Goal: Task Accomplishment & Management: Use online tool/utility

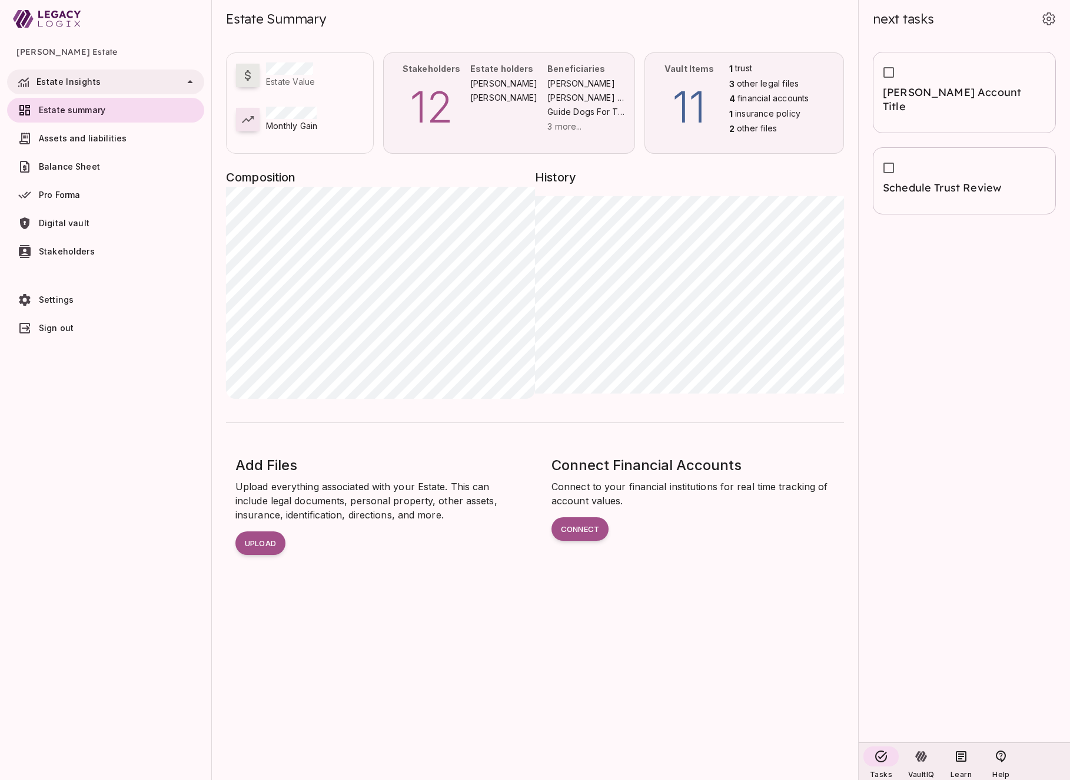
click at [715, 88] on p "11" at bounding box center [690, 107] width 70 height 64
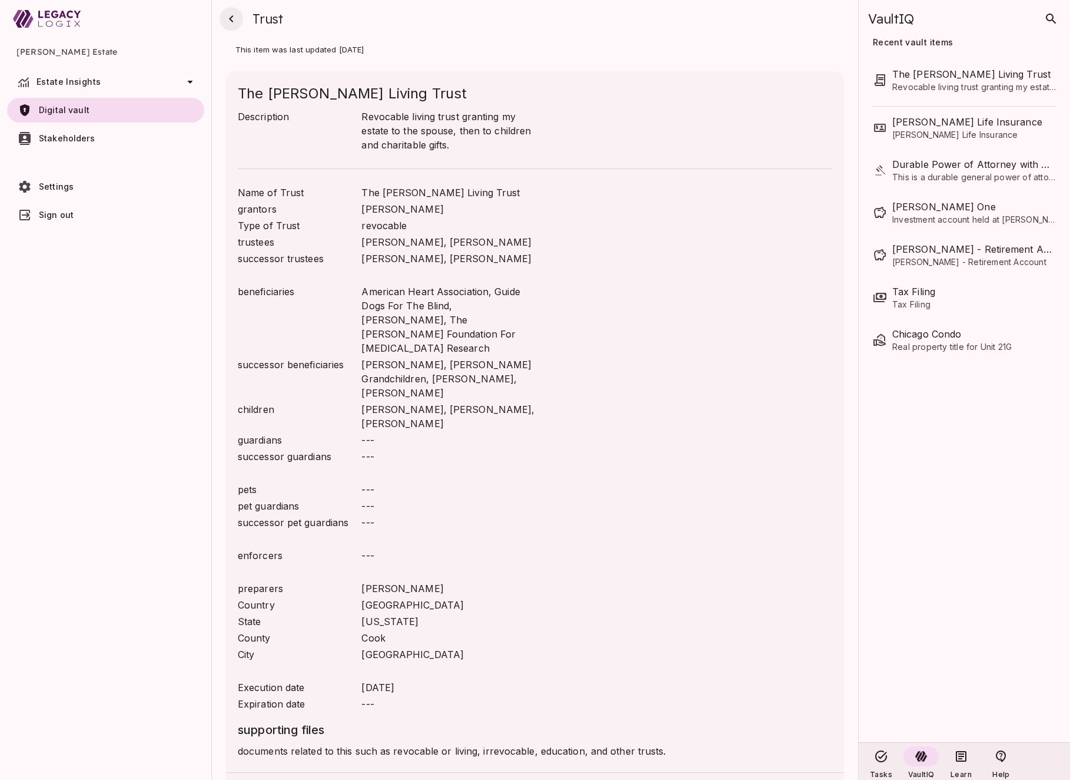
click at [233, 17] on icon "button" at bounding box center [231, 19] width 14 height 14
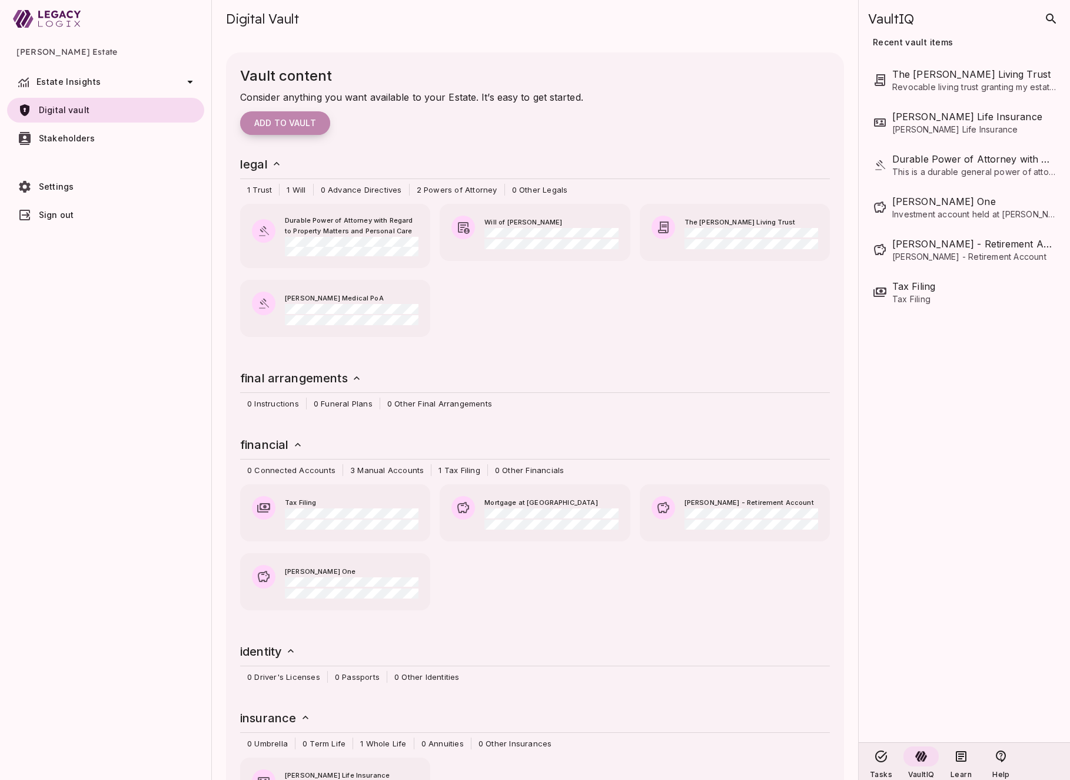
click at [295, 127] on span "Add to vault" at bounding box center [285, 123] width 62 height 11
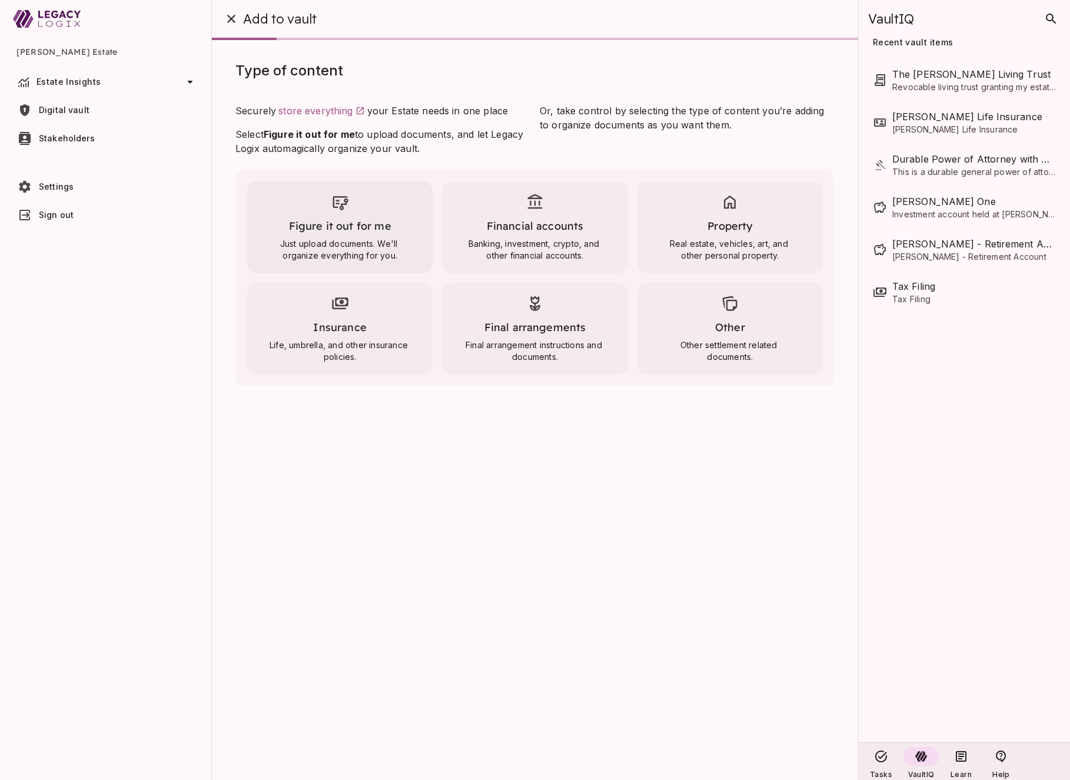
click at [345, 217] on div "Figure it out for me Just upload documents. We'll organize everything for you." at bounding box center [339, 227] width 185 height 92
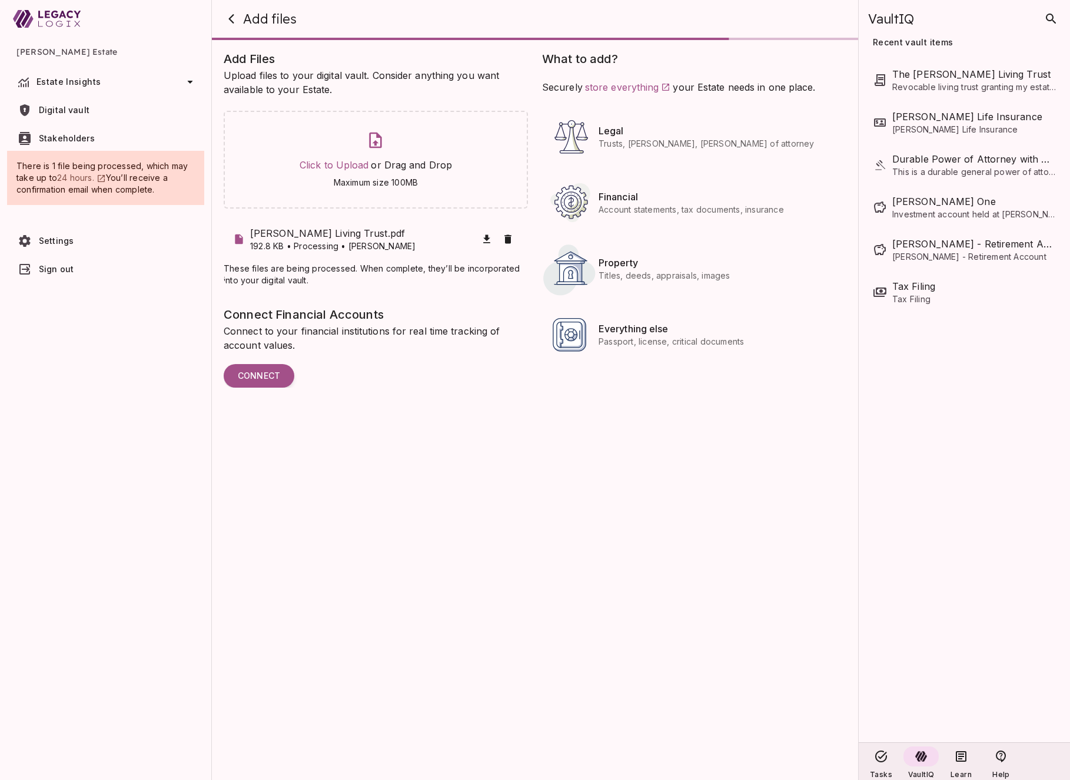
click at [81, 135] on span "Stakeholders" at bounding box center [67, 138] width 56 height 10
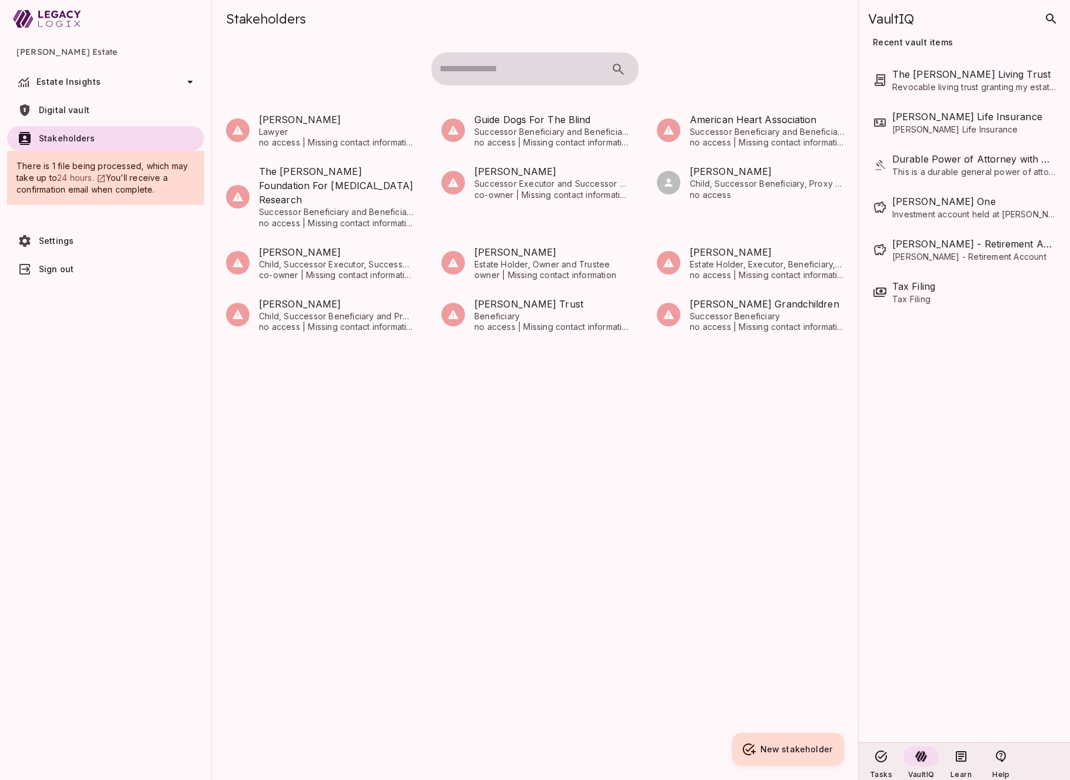
click at [523, 506] on div "[PERSON_NAME] Lawyer no access | Missing contact information Guide Dogs For The…" at bounding box center [535, 415] width 646 height 633
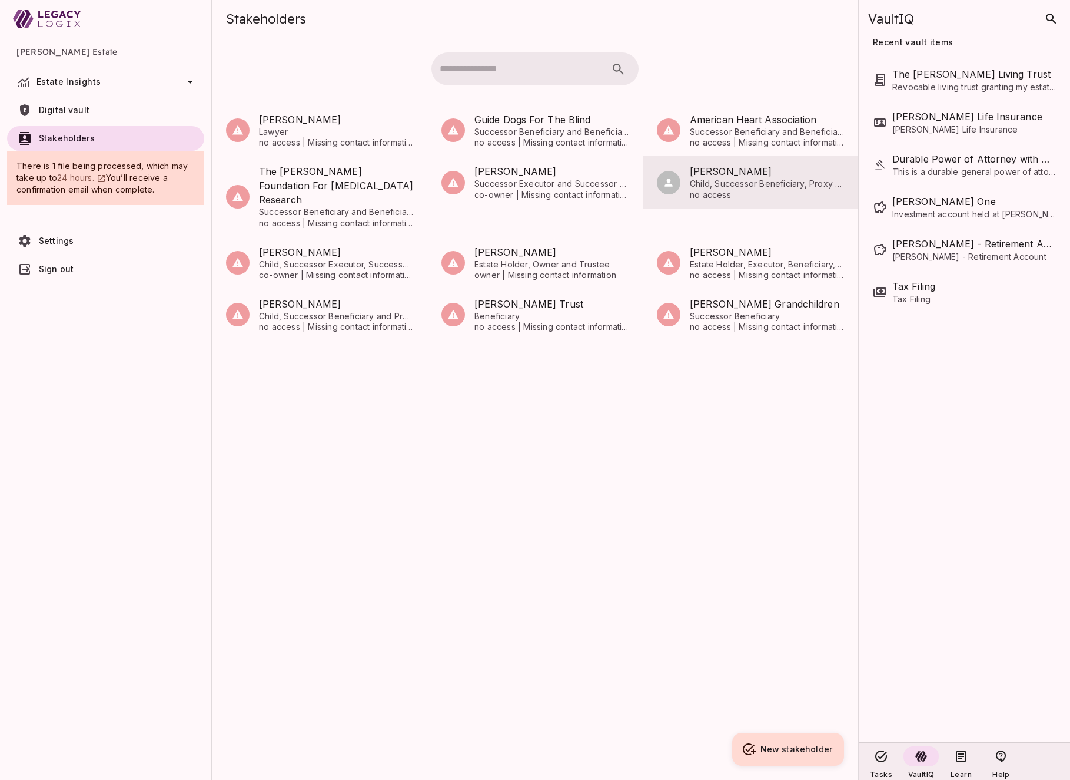
click at [706, 181] on span "Child, Successor Beneficiary, Proxy and Beneficiary" at bounding box center [767, 183] width 154 height 11
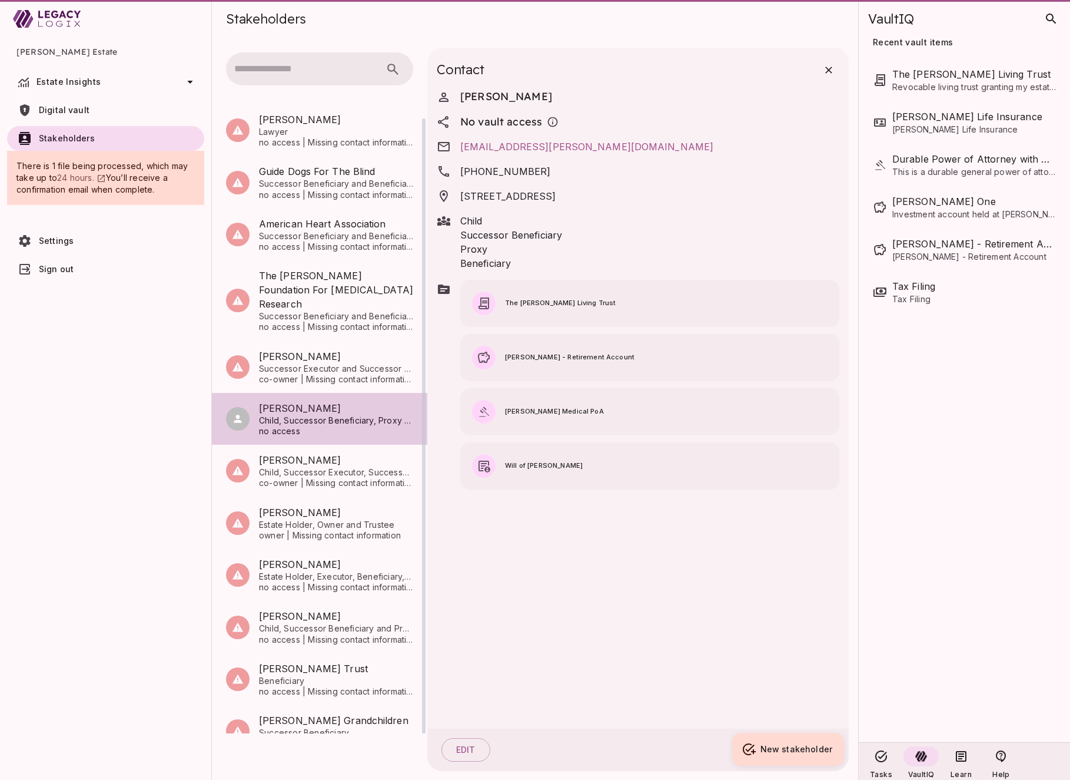
scroll to position [1, 0]
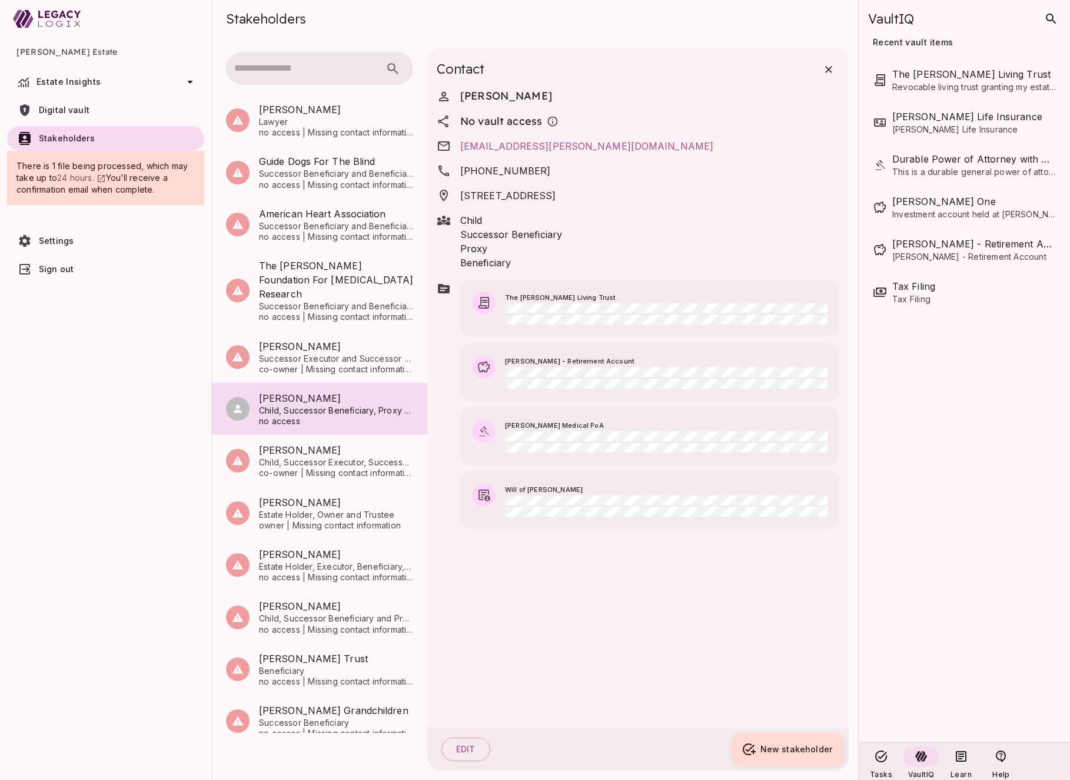
click at [108, 105] on span "Digital vault" at bounding box center [119, 110] width 161 height 12
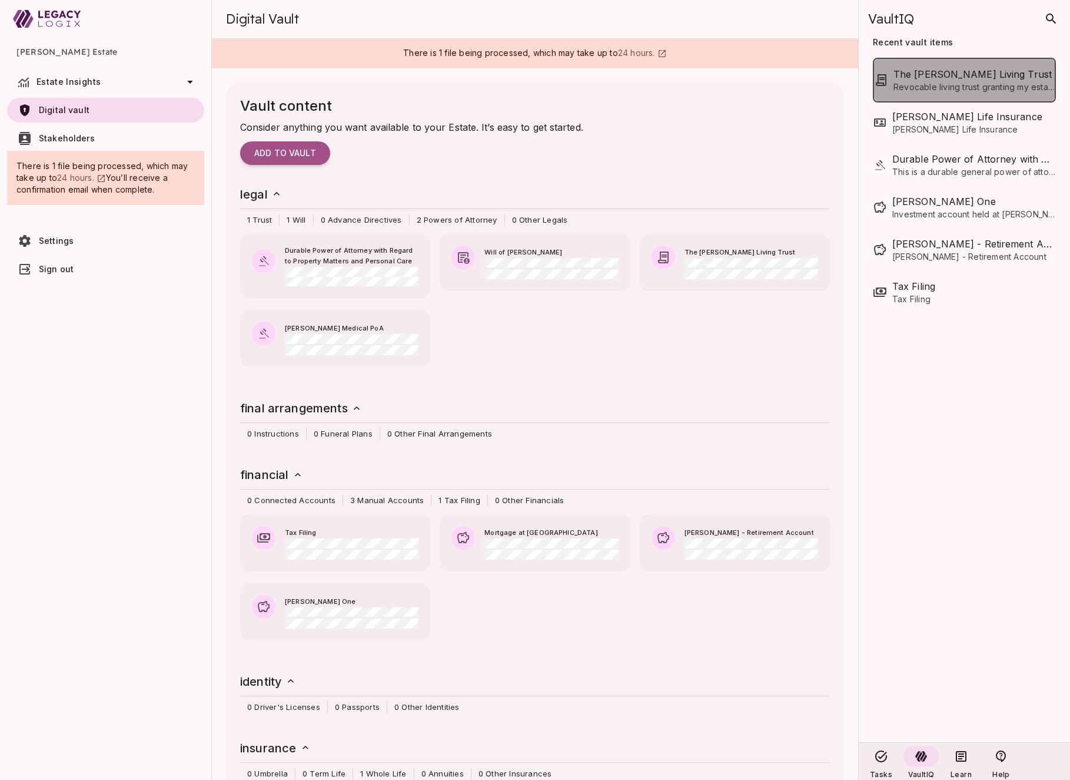
click at [958, 84] on span "Revocable living trust granting my estate to the spouse, then to children and c…" at bounding box center [974, 87] width 161 height 12
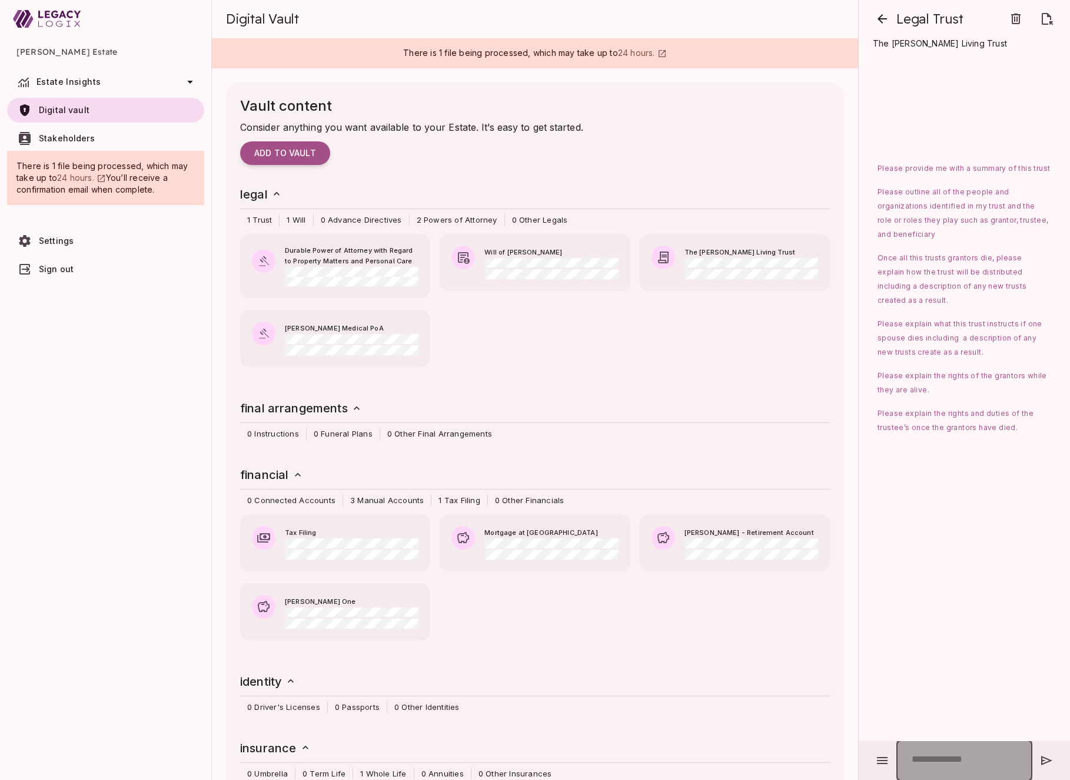
click at [936, 763] on input "text" at bounding box center [965, 759] width 136 height 41
type input "*"
type input "**********"
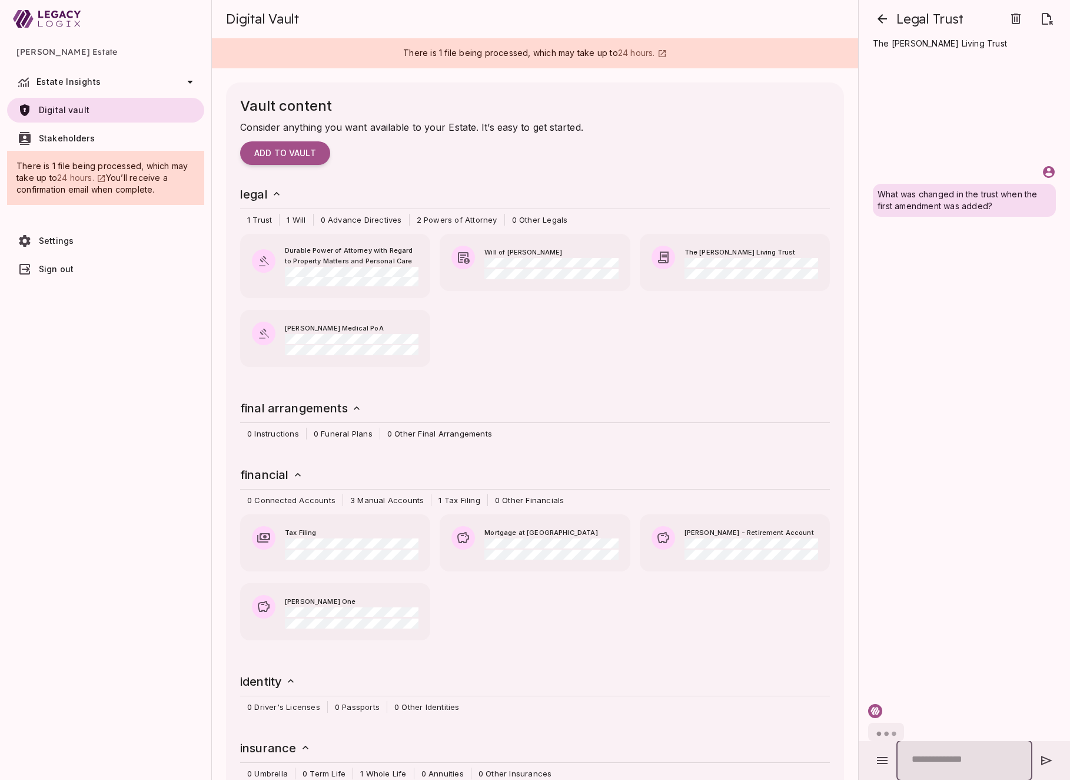
scroll to position [0, 0]
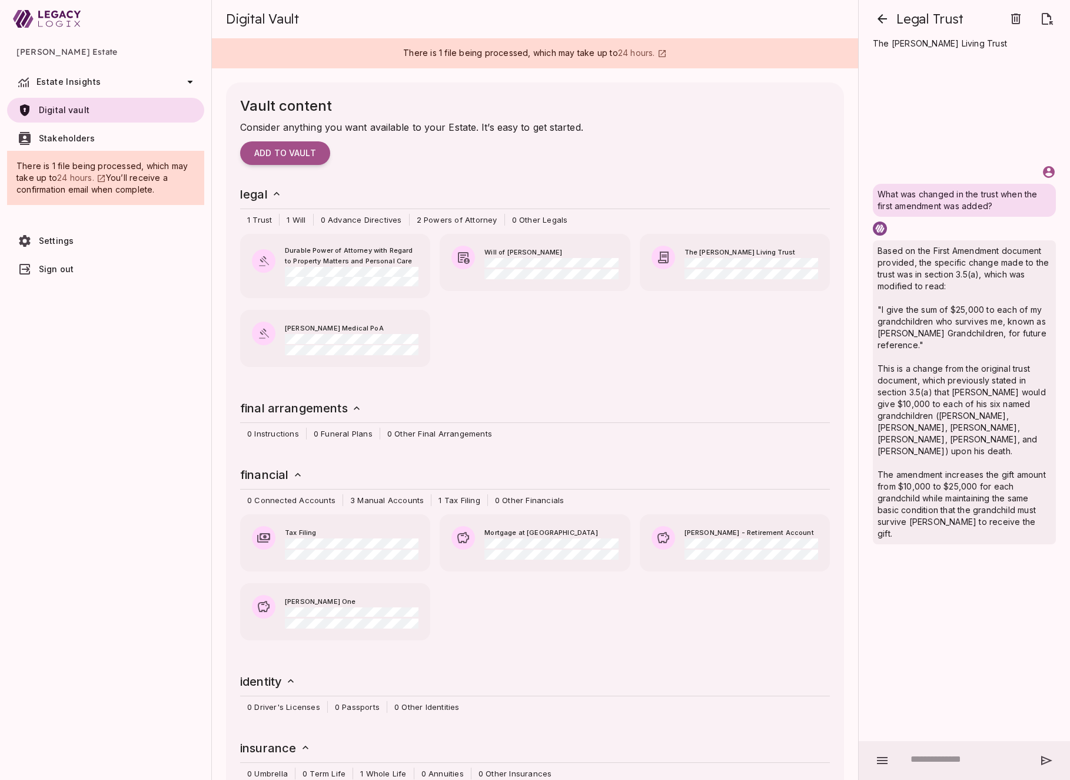
click at [94, 77] on span "Estate Insights" at bounding box center [69, 82] width 64 height 10
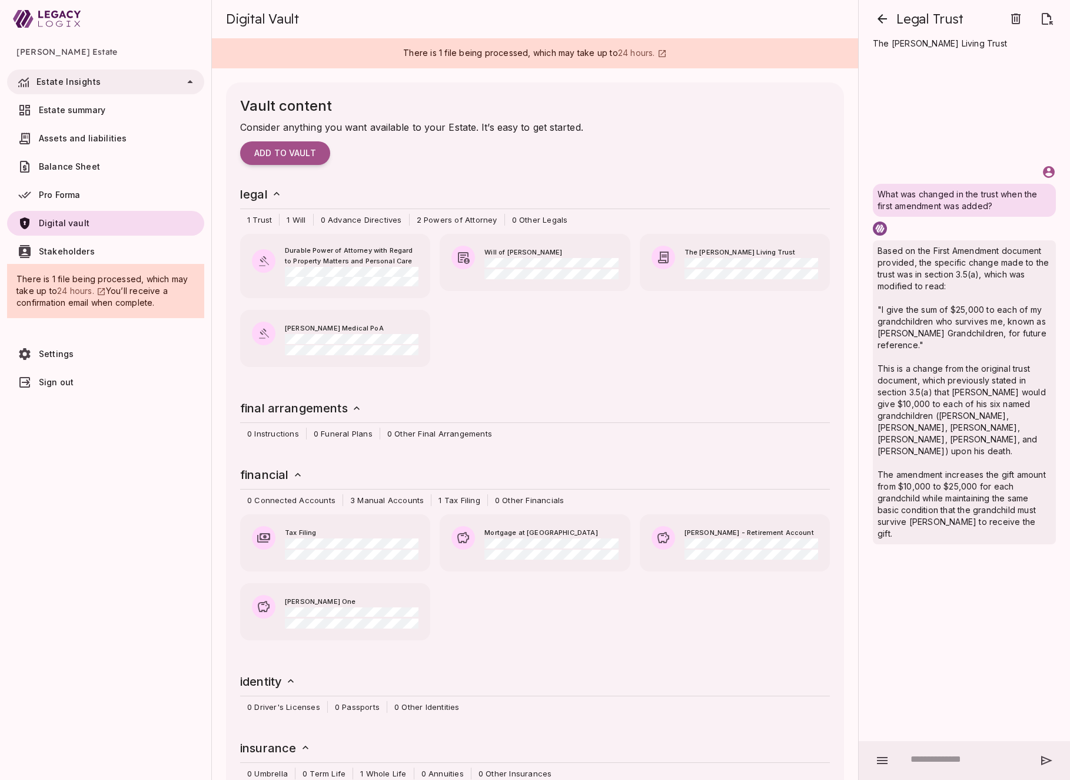
click at [122, 139] on span "Assets and liabilities" at bounding box center [119, 138] width 161 height 12
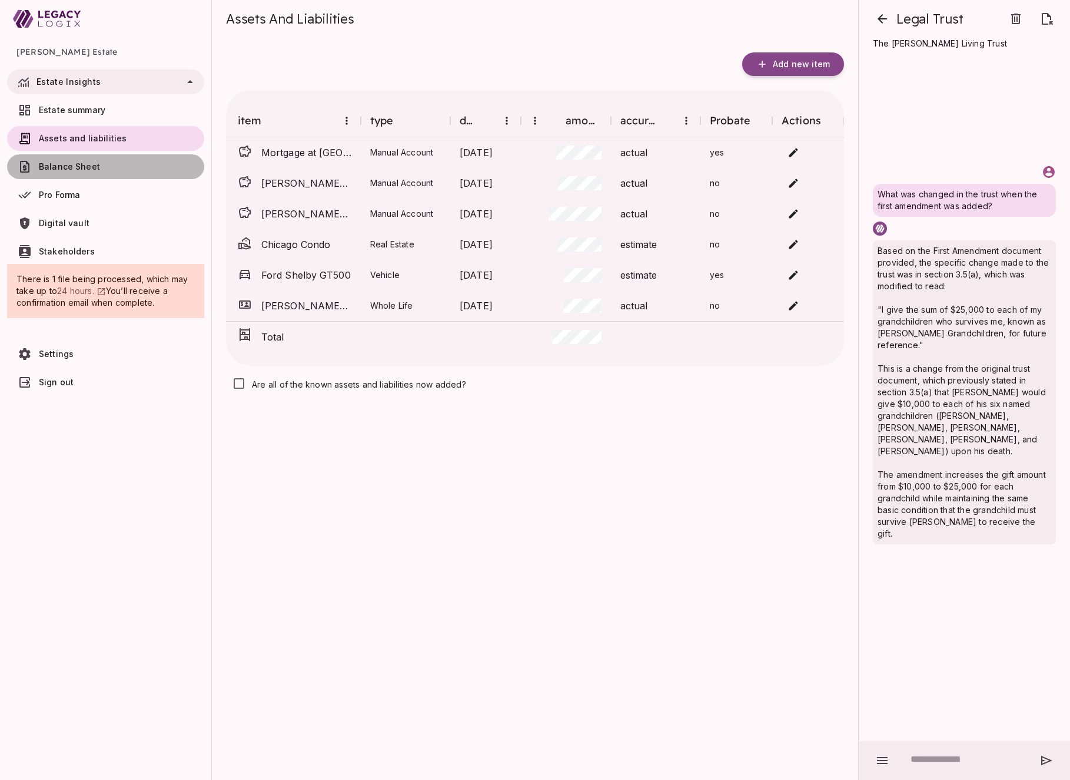
click at [117, 163] on span "Balance Sheet" at bounding box center [119, 167] width 161 height 12
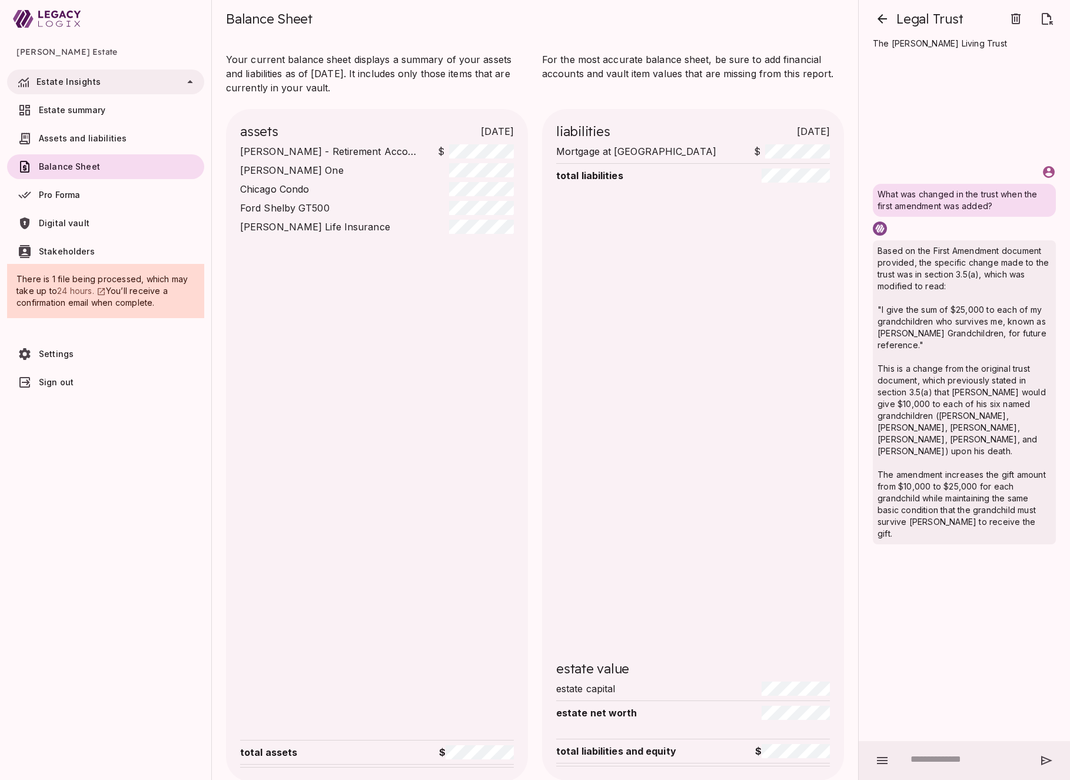
click at [110, 194] on span "Pro Forma" at bounding box center [119, 195] width 161 height 12
